Goal: Obtain resource: Obtain resource

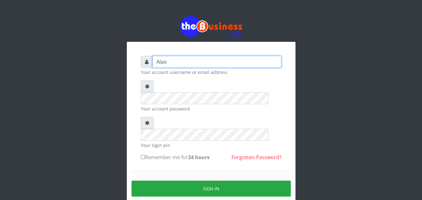
drag, startPoint x: 0, startPoint y: 0, endPoint x: 196, endPoint y: 63, distance: 205.4
click at [196, 63] on input "Alao" at bounding box center [217, 62] width 129 height 12
type input "A"
type input "Alao"
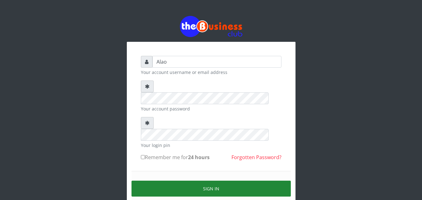
click at [209, 181] on button "Sign in" at bounding box center [211, 189] width 159 height 16
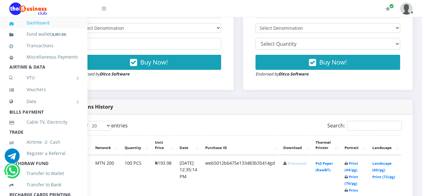
scroll to position [240, 42]
click at [386, 162] on link "Landscape (60/pg)" at bounding box center [382, 167] width 19 height 12
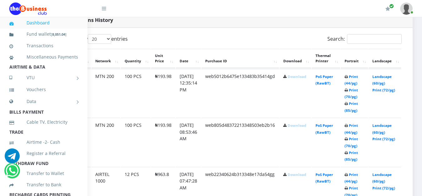
scroll to position [328, 42]
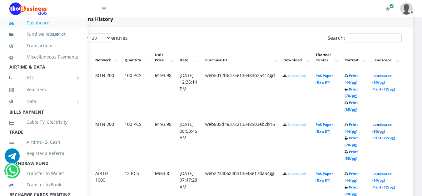
click at [384, 124] on link "Landscape (60/pg)" at bounding box center [382, 128] width 19 height 12
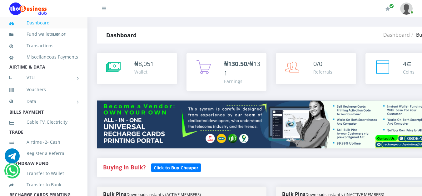
click at [175, 147] on img at bounding box center [271, 124] width 349 height 48
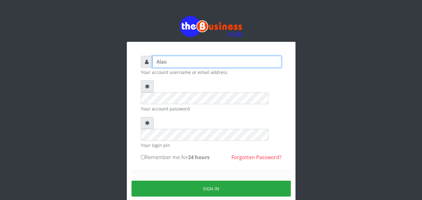
click at [198, 63] on input "Alao" at bounding box center [217, 62] width 129 height 12
type input "A"
type input "Alao"
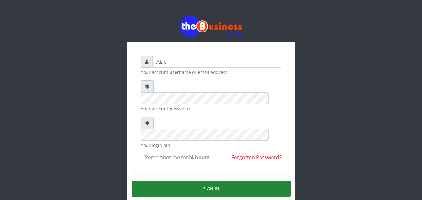
click at [209, 181] on button "Sign in" at bounding box center [211, 189] width 159 height 16
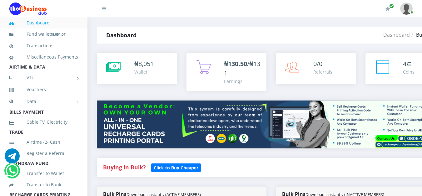
click at [362, 181] on div "Buying in Bulk?   Click to Buy Cheaper" at bounding box center [271, 172] width 358 height 29
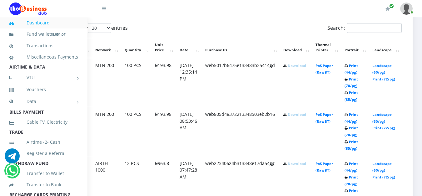
scroll to position [338, 42]
click at [388, 115] on link "Landscape (60/pg)" at bounding box center [382, 118] width 19 height 12
click at [383, 164] on link "Landscape (60/pg)" at bounding box center [382, 167] width 19 height 12
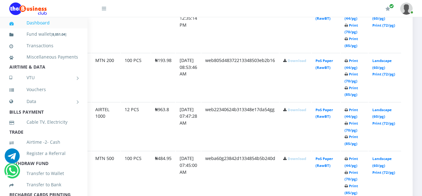
scroll to position [400, 42]
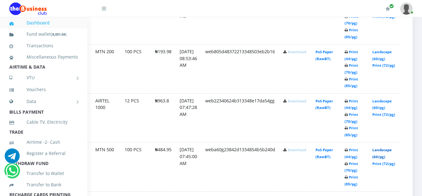
click at [386, 151] on link "Landscape (60/pg)" at bounding box center [382, 153] width 19 height 12
